Goal: Manage account settings

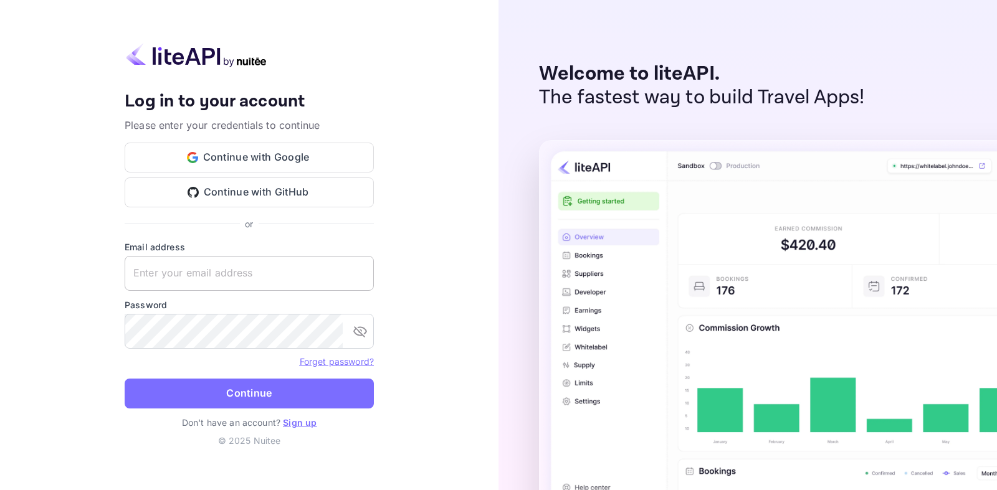
click at [345, 277] on input "text" at bounding box center [249, 273] width 249 height 35
type input "[EMAIL_ADDRESS][DOMAIN_NAME]"
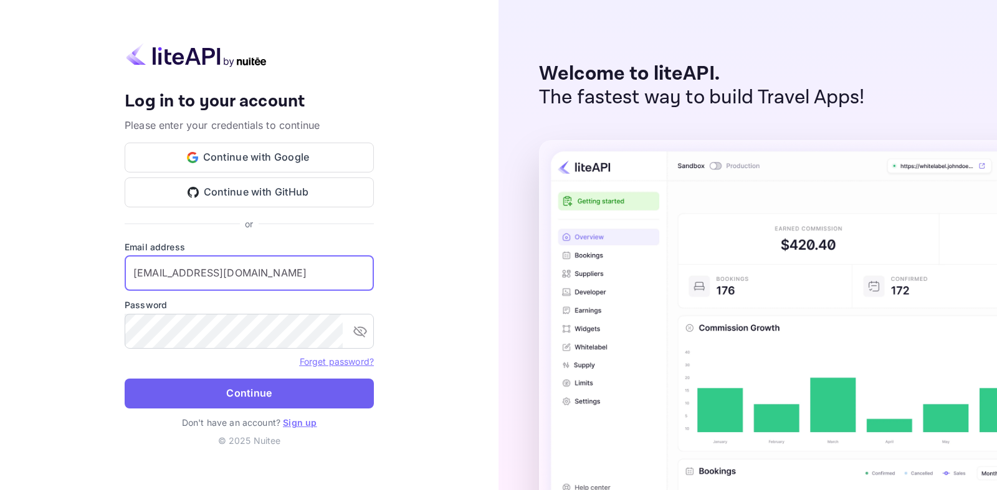
click at [247, 394] on button "Continue" at bounding box center [249, 394] width 249 height 30
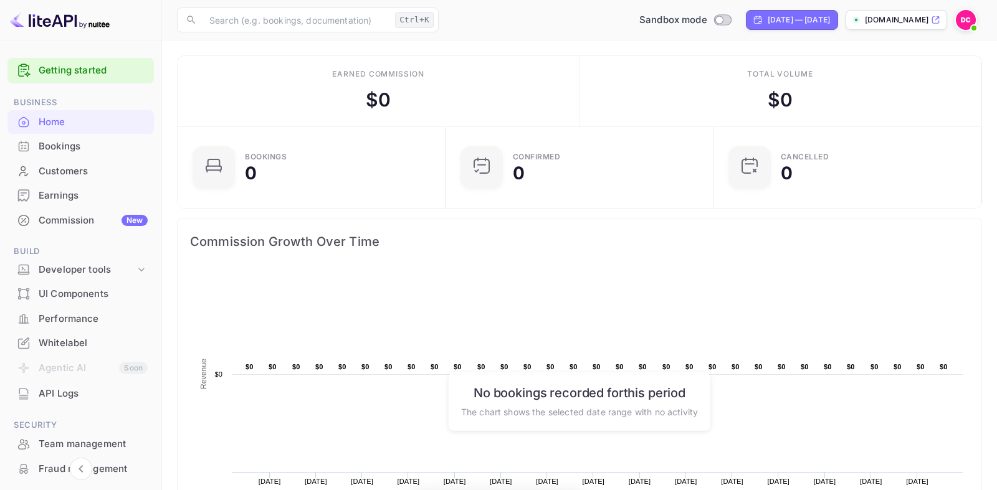
scroll to position [1, 1]
click at [706, 19] on input "Switch to Production mode" at bounding box center [718, 20] width 25 height 8
checkbox input "true"
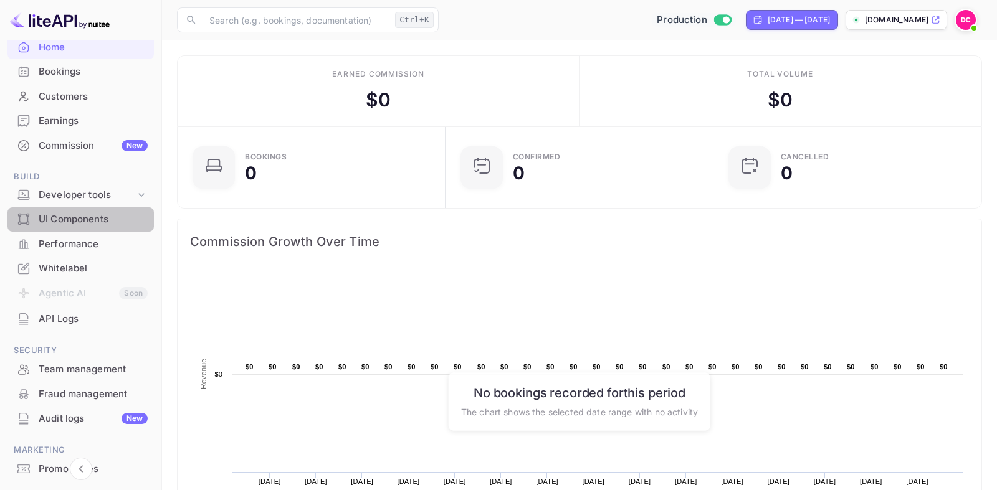
click at [85, 223] on div "UI Components" at bounding box center [93, 219] width 109 height 14
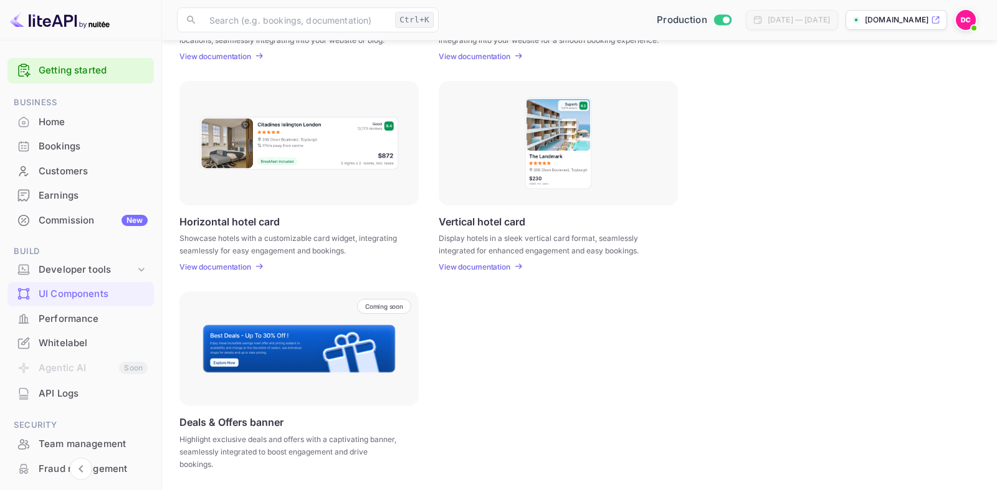
scroll to position [95, 0]
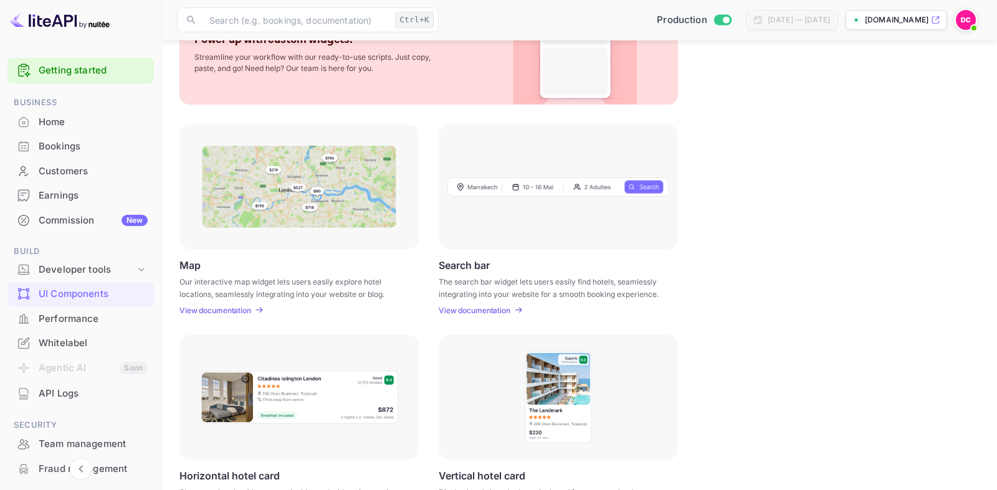
click at [962, 17] on img at bounding box center [966, 20] width 20 height 20
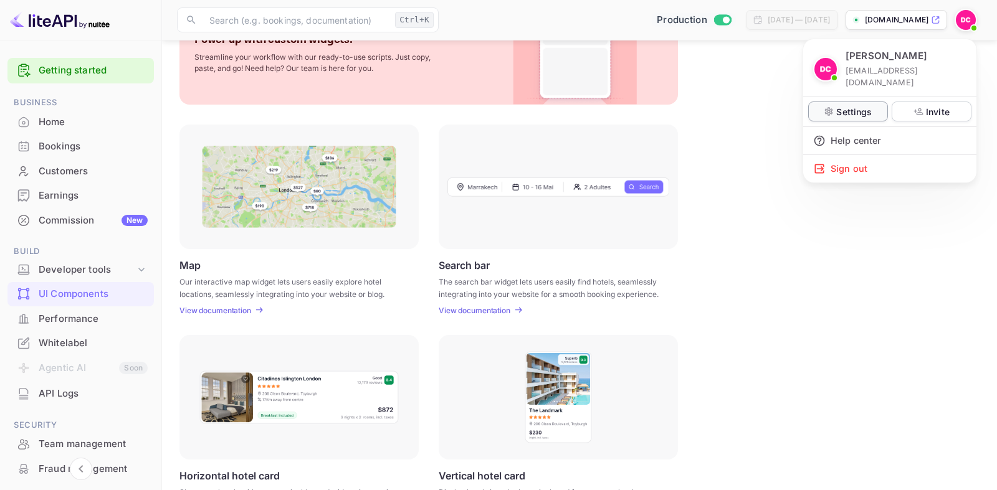
click at [849, 105] on p "Settings" at bounding box center [854, 111] width 36 height 13
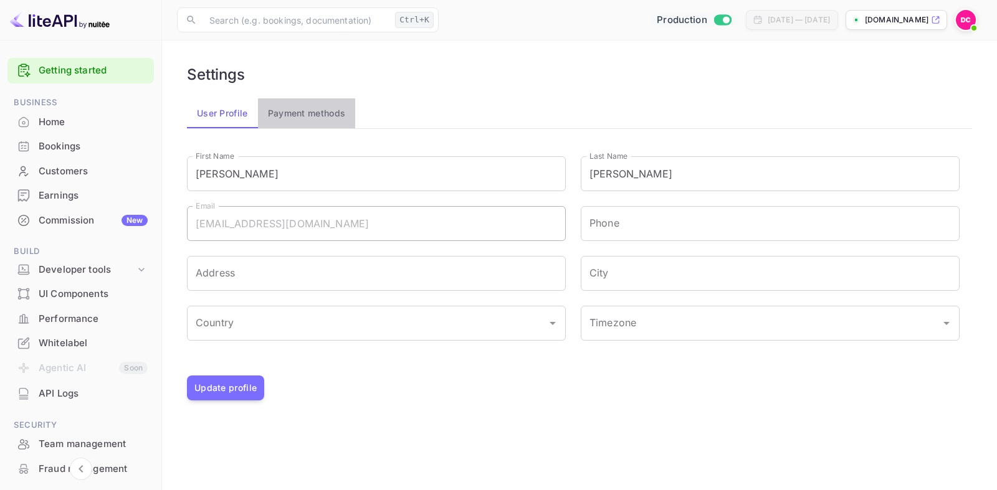
click at [305, 112] on button "Payment methods" at bounding box center [307, 113] width 98 height 30
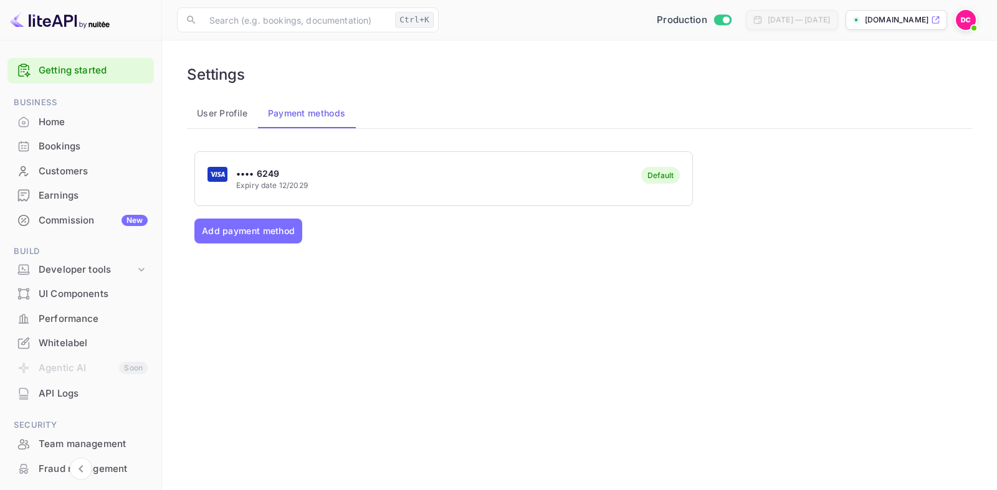
click at [966, 16] on img at bounding box center [966, 20] width 20 height 20
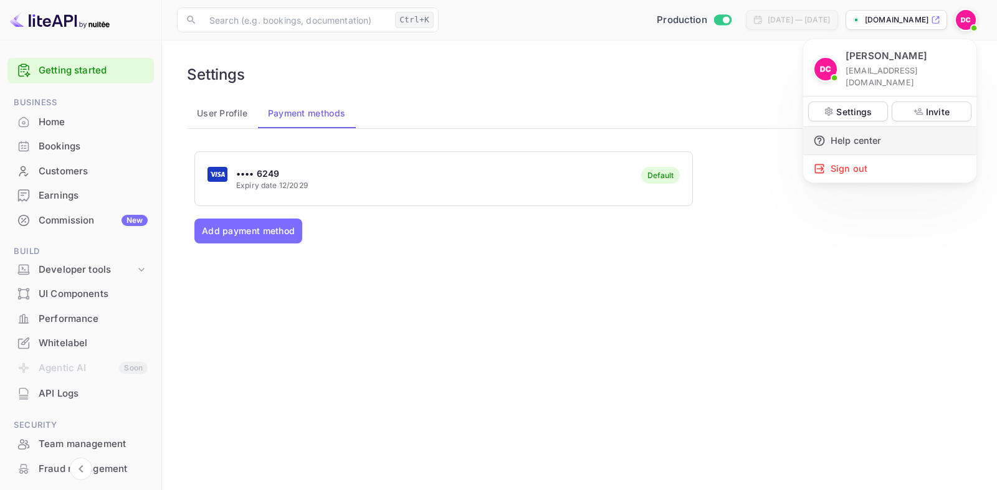
click at [858, 127] on div "Help center" at bounding box center [889, 140] width 173 height 27
click at [969, 27] on div at bounding box center [498, 245] width 997 height 490
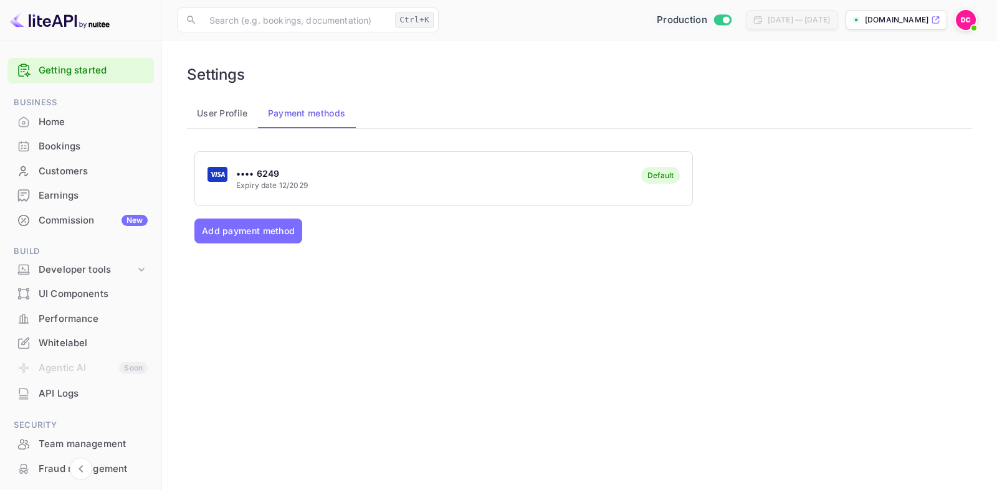
click at [967, 14] on img at bounding box center [966, 20] width 20 height 20
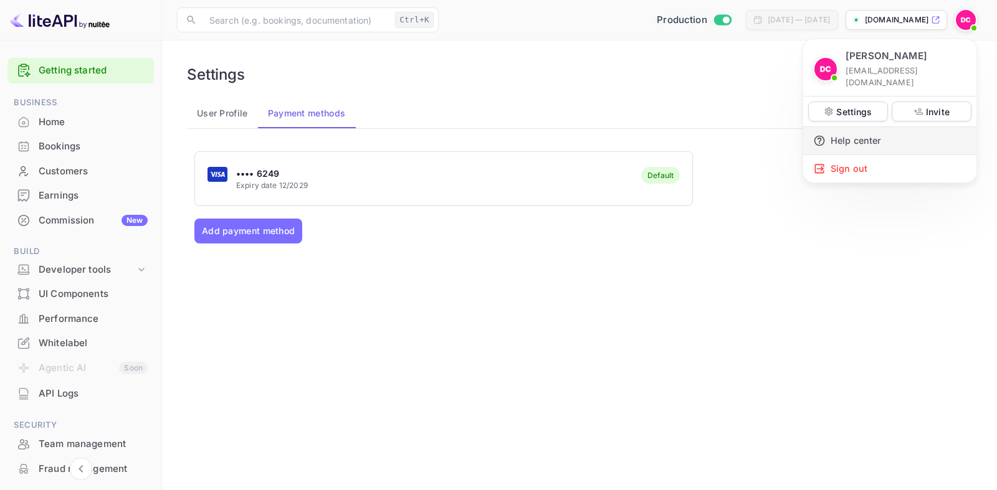
click at [870, 130] on div "Help center" at bounding box center [889, 140] width 173 height 27
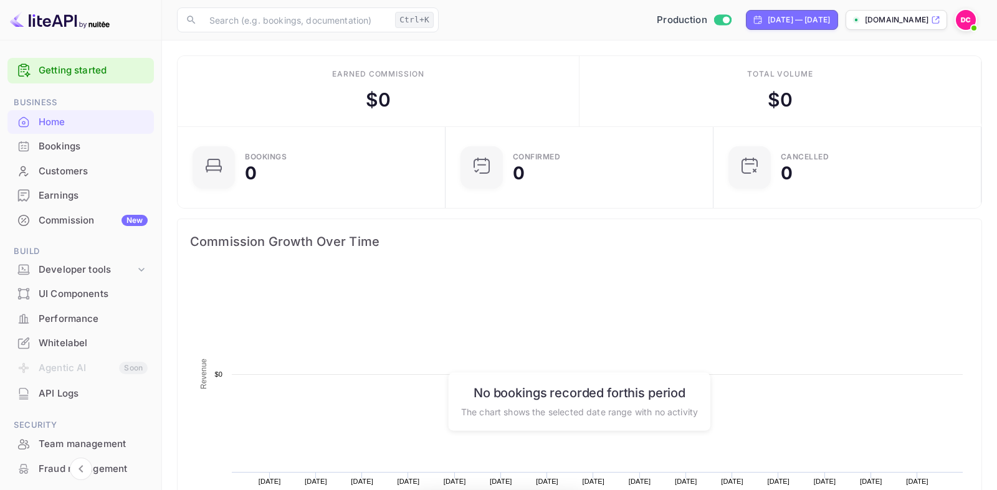
scroll to position [1, 1]
